Goal: Contribute content: Add original content to the website for others to see

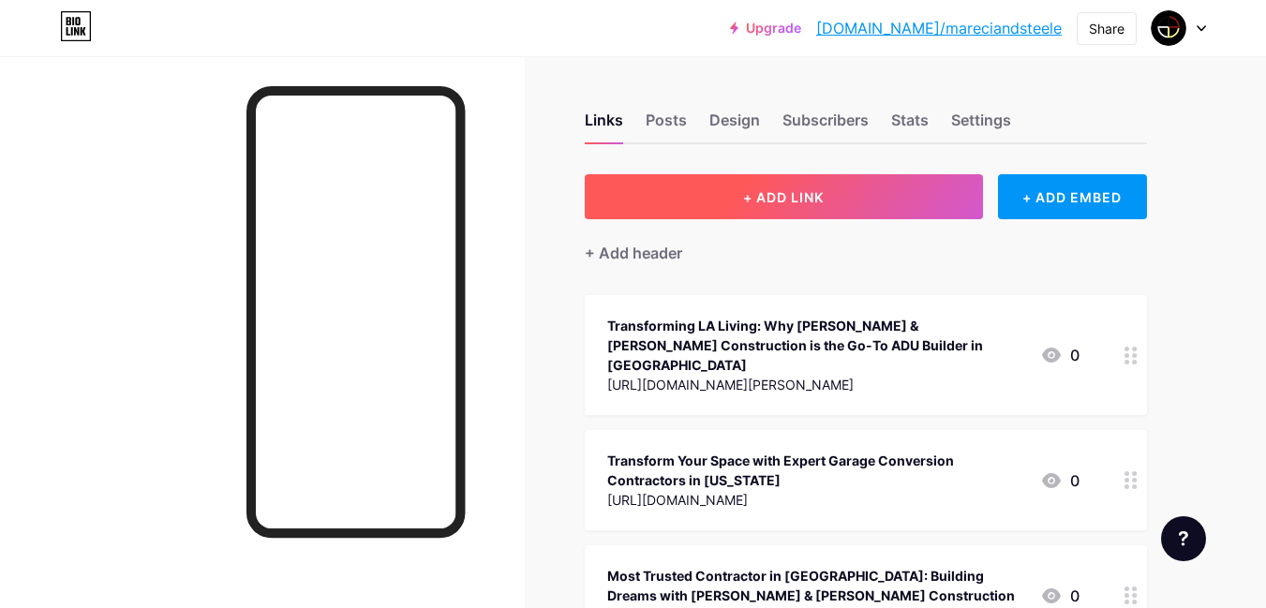
click at [756, 179] on button "+ ADD LINK" at bounding box center [784, 196] width 398 height 45
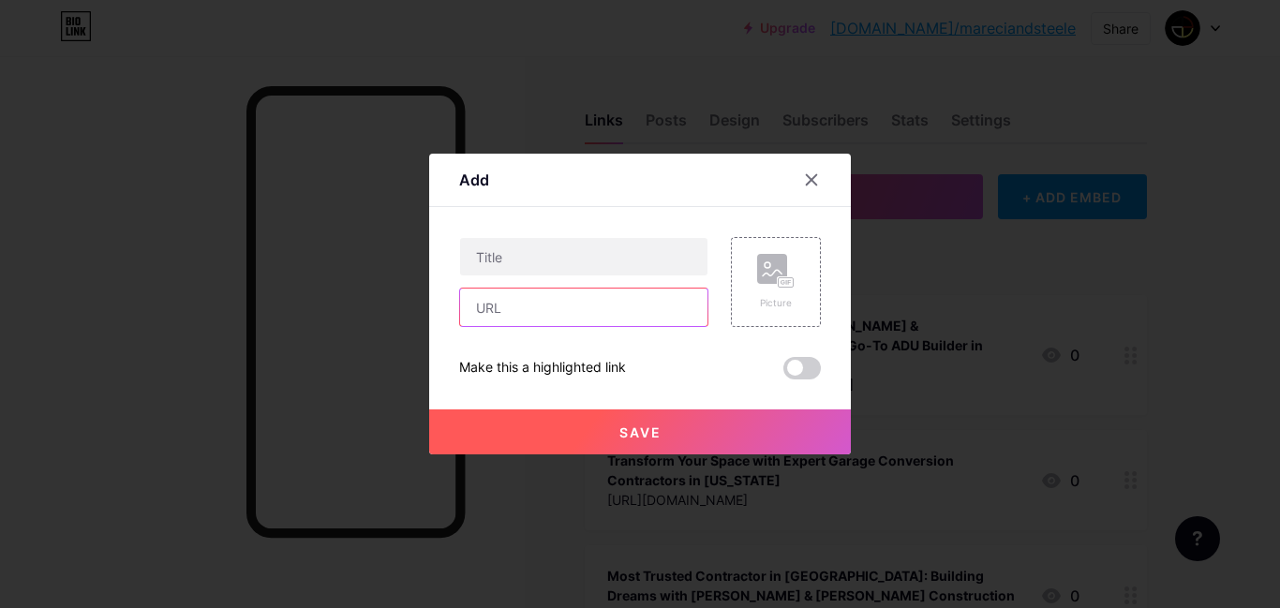
click at [698, 307] on input "text" at bounding box center [583, 307] width 247 height 37
paste input "[URL][DOMAIN_NAME]"
type input "[URL][DOMAIN_NAME]"
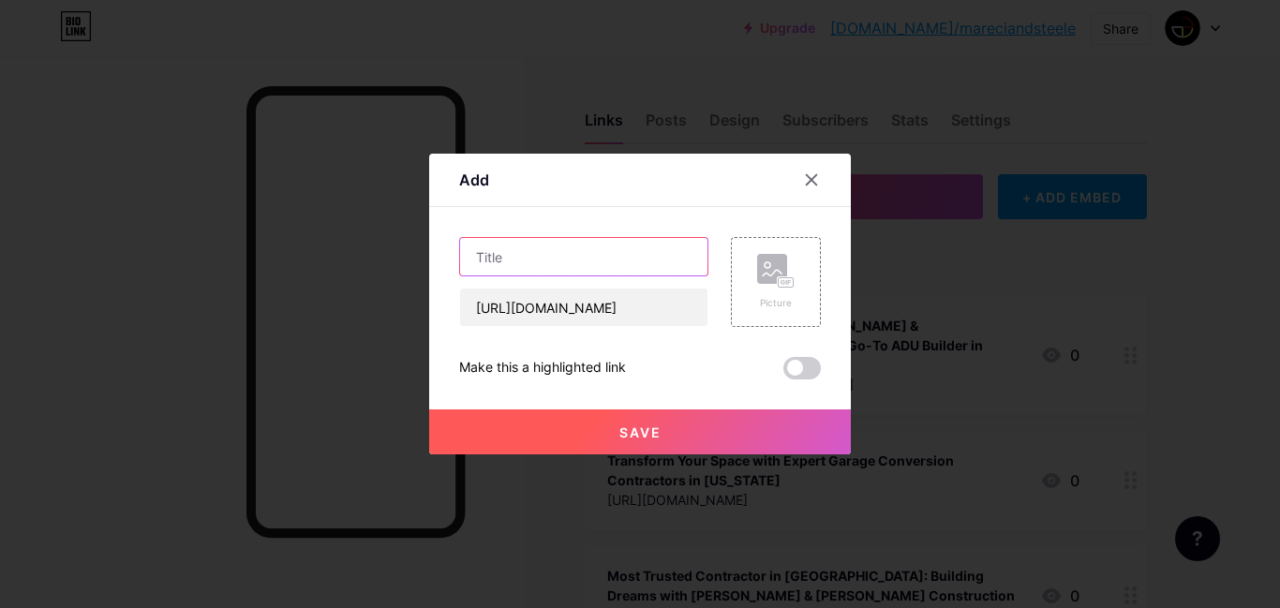
click at [546, 262] on input "text" at bounding box center [583, 256] width 247 height 37
paste input "Roofing Repair and Replacement Services in [GEOGRAPHIC_DATA], [GEOGRAPHIC_DATA]"
type input "Roofing Repair and Replacement Services in [GEOGRAPHIC_DATA], [GEOGRAPHIC_DATA]"
click at [647, 432] on span "Save" at bounding box center [641, 433] width 42 height 16
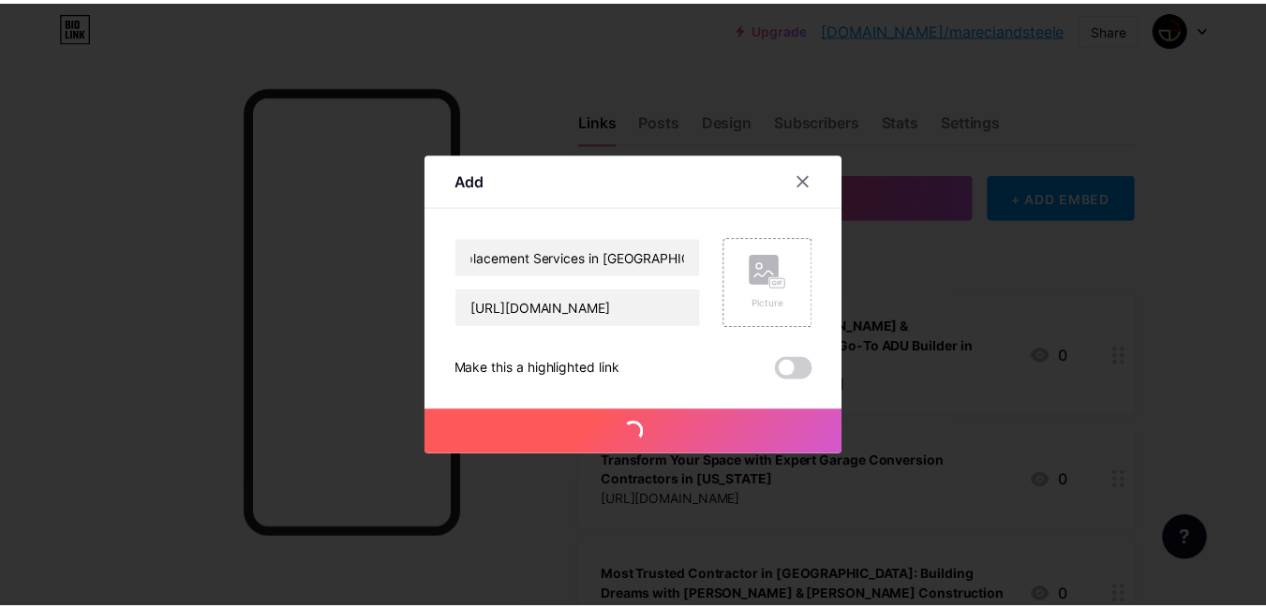
scroll to position [0, 0]
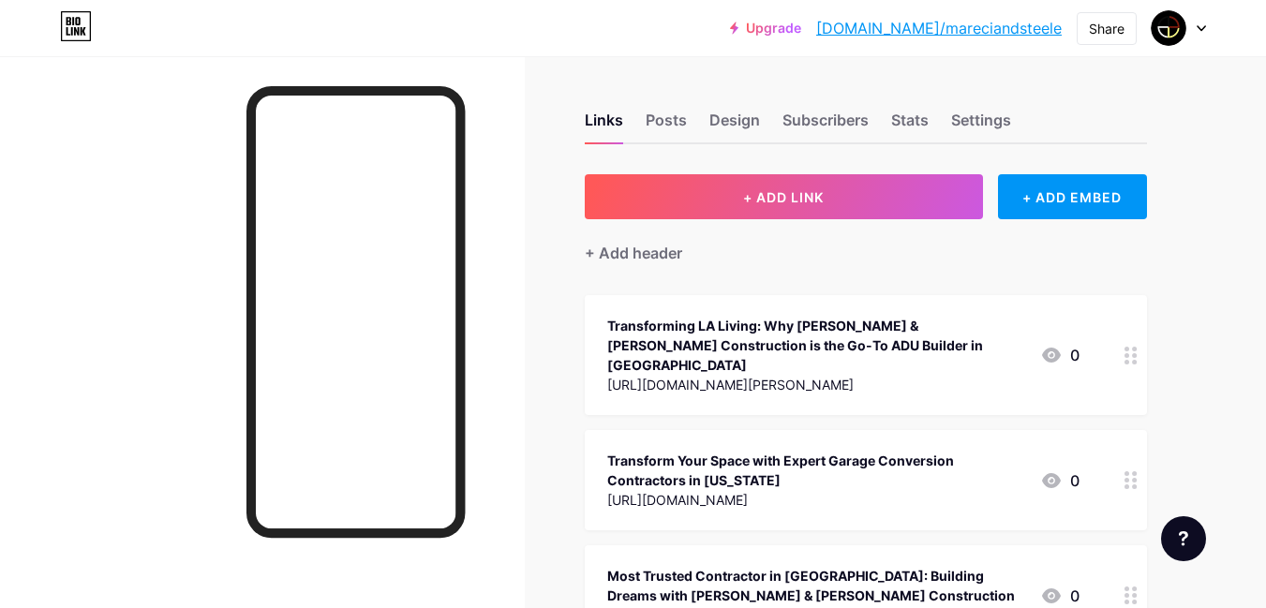
drag, startPoint x: 1093, startPoint y: 31, endPoint x: 1081, endPoint y: 45, distance: 18.6
click at [1092, 32] on div "Share" at bounding box center [1107, 29] width 36 height 20
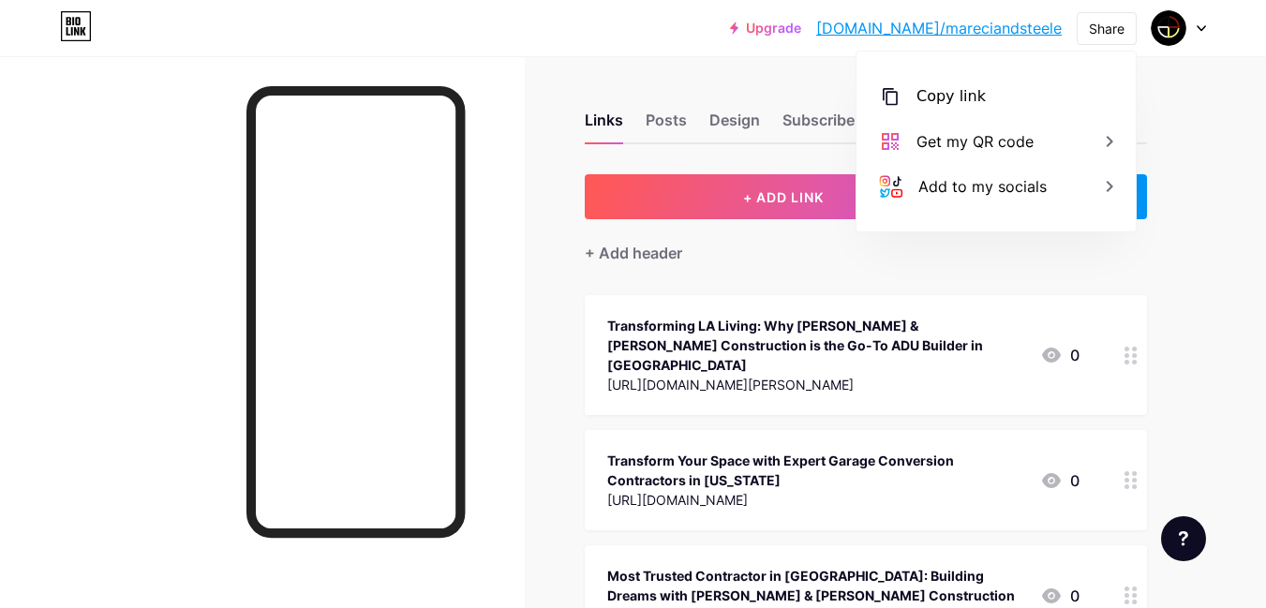
drag, startPoint x: 968, startPoint y: 90, endPoint x: 798, endPoint y: 66, distance: 172.3
click at [967, 89] on div "Copy link" at bounding box center [951, 96] width 69 height 22
